Goal: Task Accomplishment & Management: Manage account settings

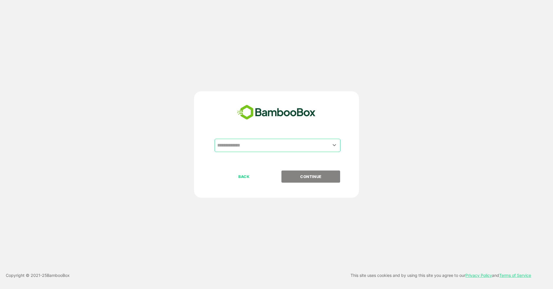
click at [244, 142] on input "text" at bounding box center [278, 145] width 124 height 11
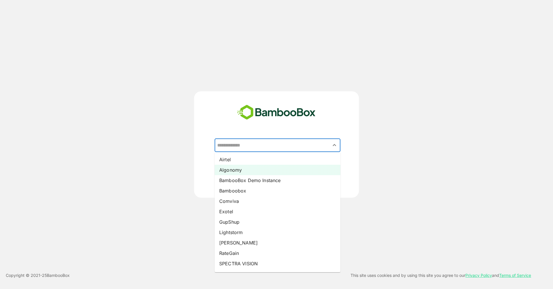
click at [244, 169] on li "Algonomy" at bounding box center [278, 170] width 126 height 10
type input "********"
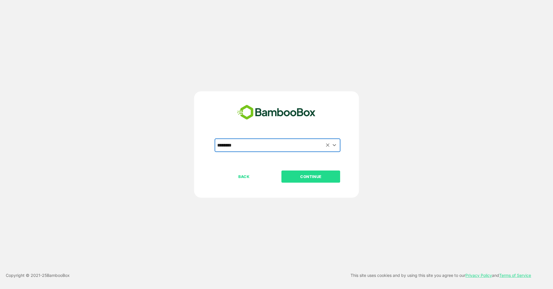
click at [304, 184] on div "BACK CONTINUE" at bounding box center [282, 195] width 134 height 49
click at [328, 179] on p "CONTINUE" at bounding box center [311, 177] width 58 height 6
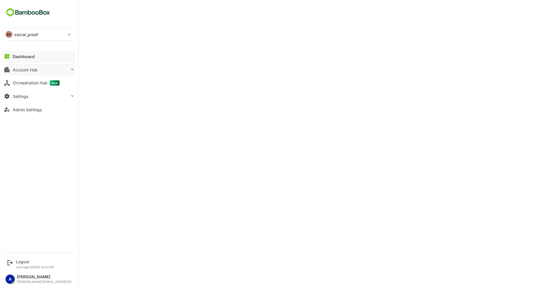
click at [27, 71] on div "Account Hub" at bounding box center [25, 69] width 25 height 5
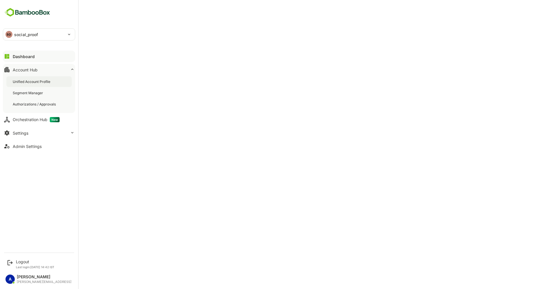
click at [39, 84] on div "Unified Account Profile" at bounding box center [32, 81] width 39 height 5
click at [34, 143] on button "Admin Settings" at bounding box center [39, 147] width 72 height 12
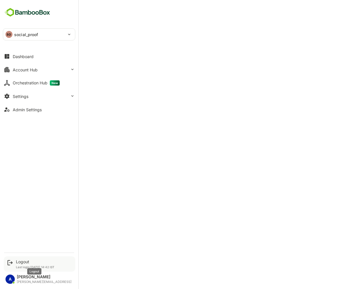
click at [20, 264] on div "Logout" at bounding box center [35, 262] width 39 height 5
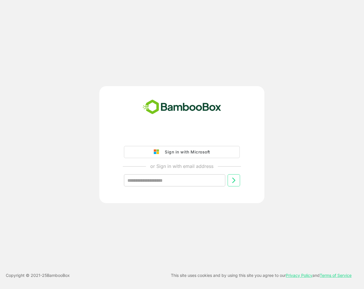
click at [184, 128] on div "Sign in with Microsoft or Sign in with email address ​" at bounding box center [181, 144] width 165 height 117
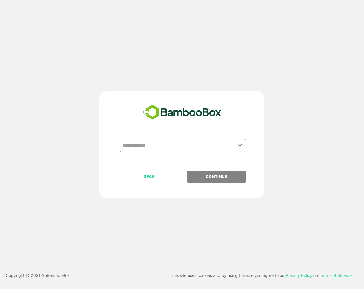
click at [188, 146] on input "text" at bounding box center [183, 145] width 124 height 11
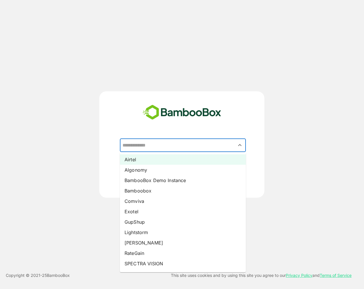
click at [181, 160] on li "Airtel" at bounding box center [183, 160] width 126 height 10
type input "******"
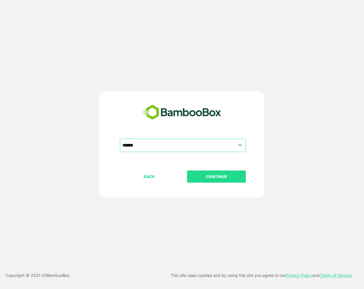
click at [219, 184] on div "BACK CONTINUE" at bounding box center [187, 195] width 134 height 49
click at [219, 173] on button "CONTINUE" at bounding box center [216, 177] width 59 height 12
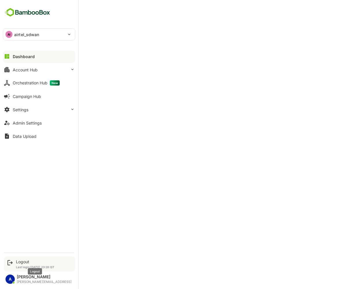
click at [23, 262] on div "Logout" at bounding box center [35, 262] width 39 height 5
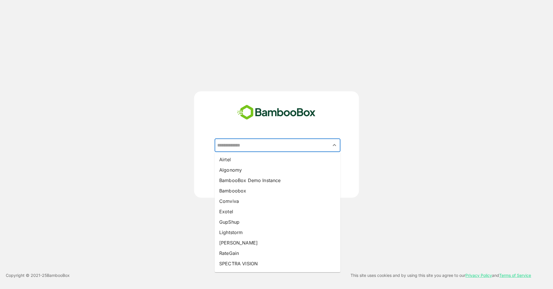
click at [274, 143] on input "text" at bounding box center [278, 145] width 124 height 11
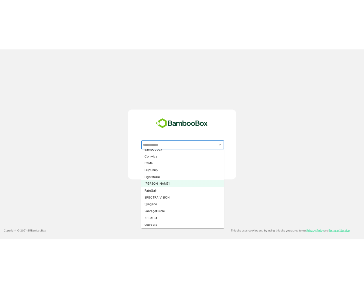
scroll to position [41, 0]
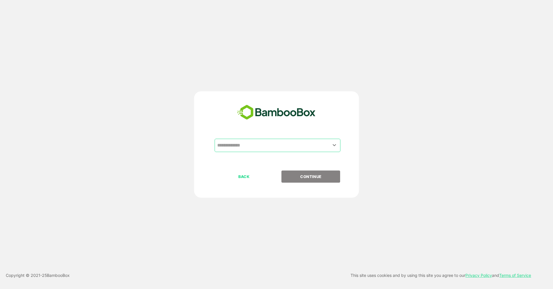
click at [411, 214] on div "​ BACK CONTINUE Copyright © 2021- 25 BambooBox This site uses cookies and by us…" at bounding box center [276, 144] width 553 height 289
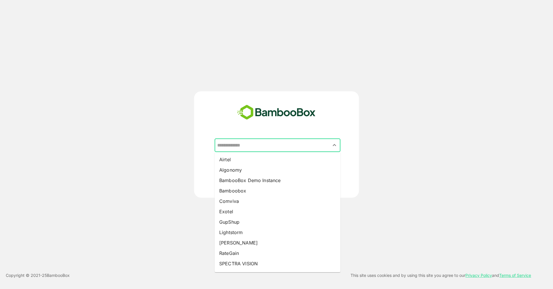
click at [250, 146] on input "text" at bounding box center [278, 145] width 124 height 11
click at [244, 169] on li "Algonomy" at bounding box center [278, 170] width 126 height 10
type input "********"
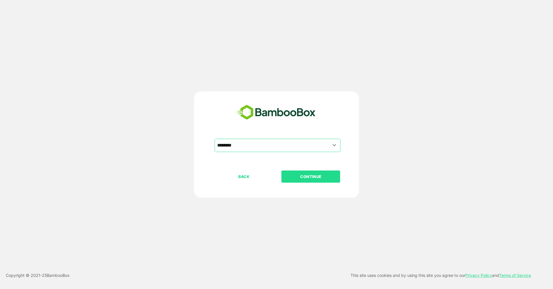
click at [314, 180] on button "CONTINUE" at bounding box center [311, 177] width 59 height 12
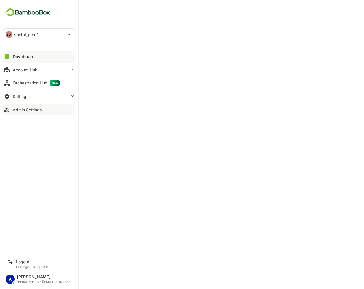
click at [17, 109] on div "Admin Settings" at bounding box center [27, 109] width 29 height 5
